Goal: Information Seeking & Learning: Find specific fact

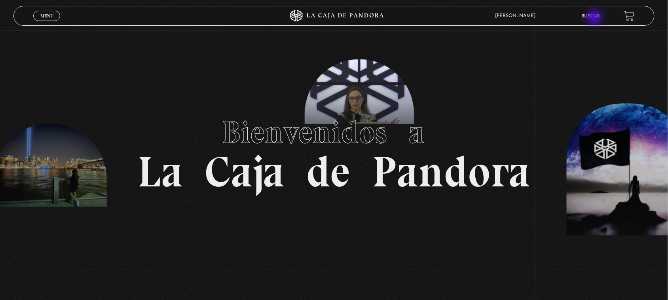
click at [596, 18] on link "Buscar" at bounding box center [591, 16] width 19 height 5
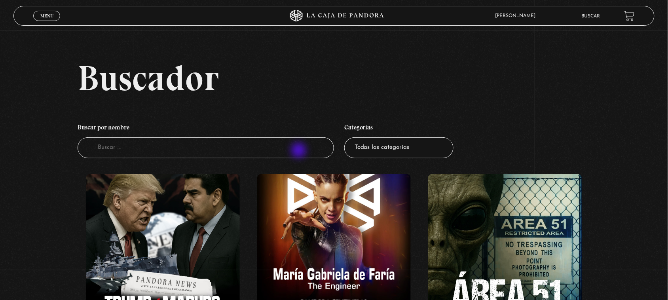
click at [300, 148] on input "Buscador" at bounding box center [206, 147] width 256 height 21
type input "XVI"
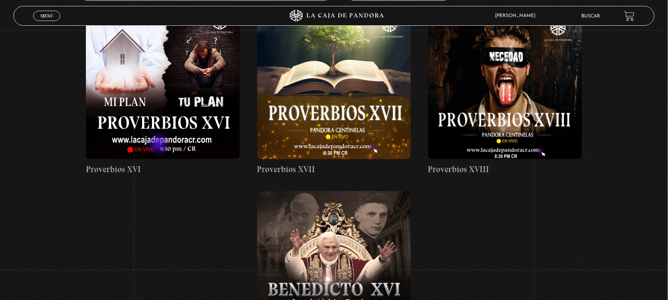
scroll to position [148, 0]
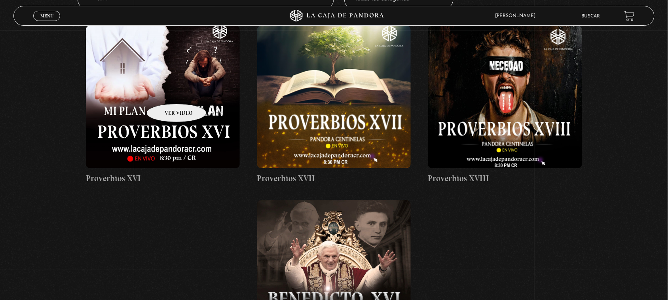
click at [166, 92] on figure at bounding box center [163, 97] width 154 height 142
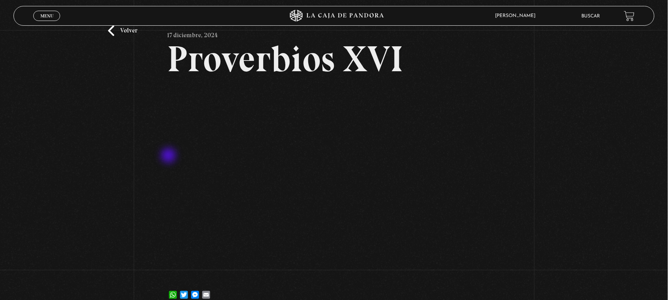
scroll to position [49, 0]
